Goal: Task Accomplishment & Management: Complete application form

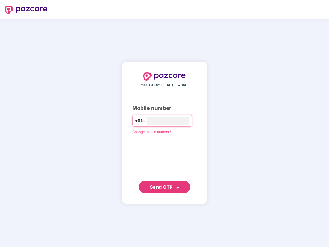
click at [164, 123] on input "number" at bounding box center [168, 121] width 42 height 8
click at [26, 10] on img at bounding box center [26, 10] width 42 height 8
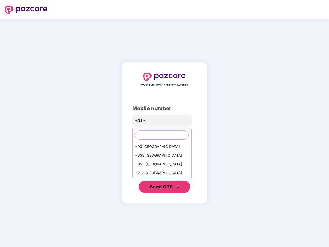
click at [164, 187] on span "Send OTP" at bounding box center [161, 186] width 23 height 5
